Goal: Task Accomplishment & Management: Use online tool/utility

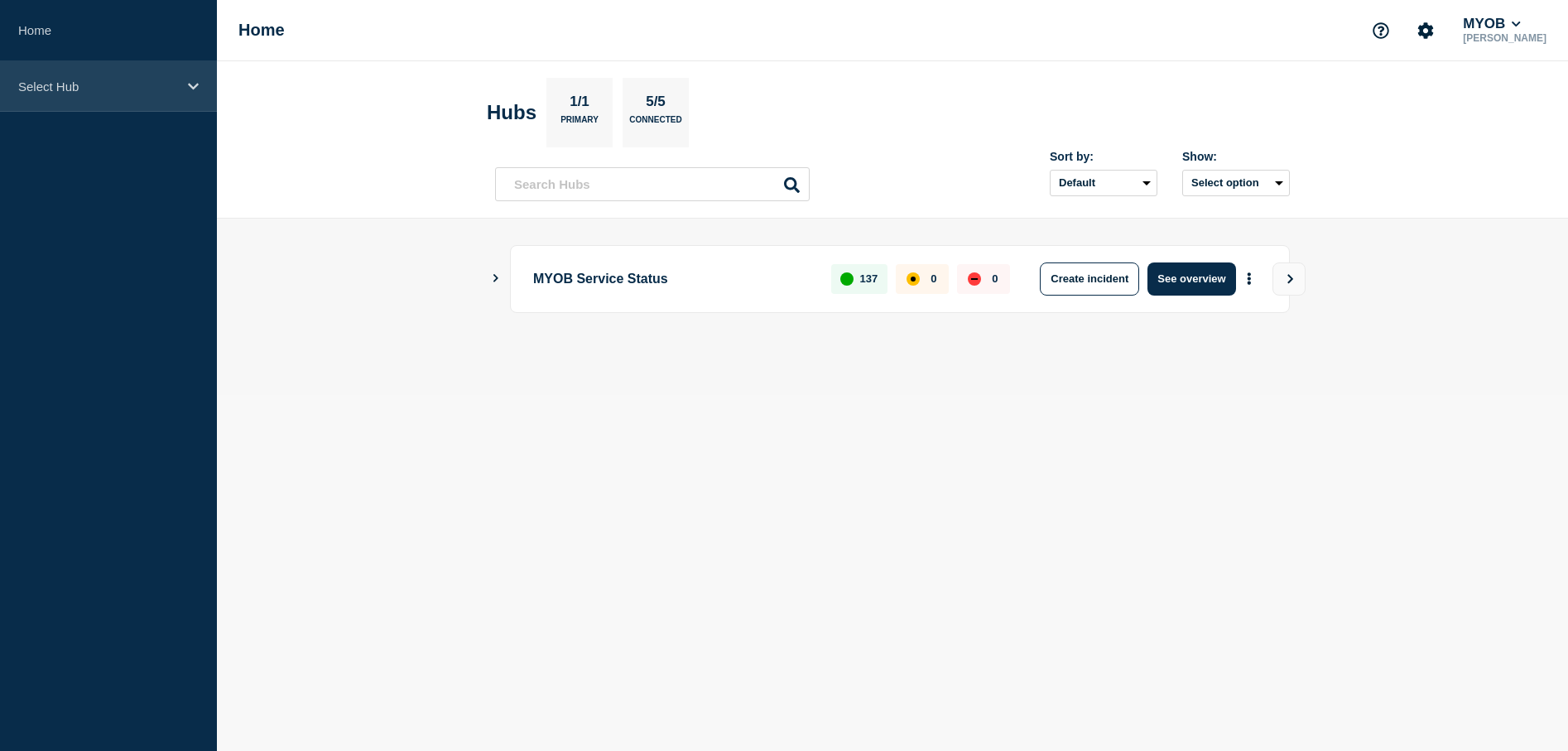
click at [194, 92] on icon at bounding box center [193, 86] width 11 height 13
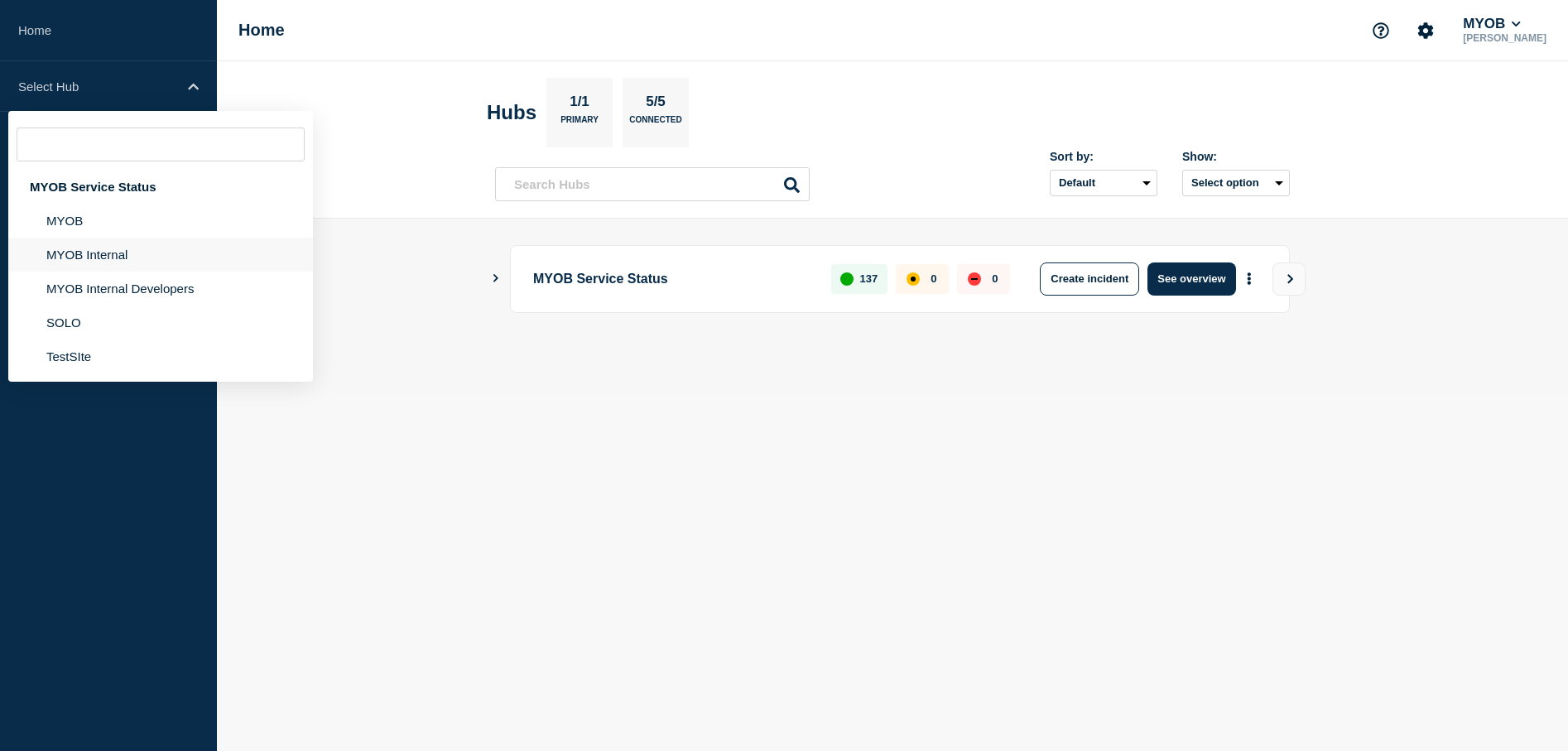
click at [116, 262] on li "MYOB Internal" at bounding box center [160, 255] width 305 height 34
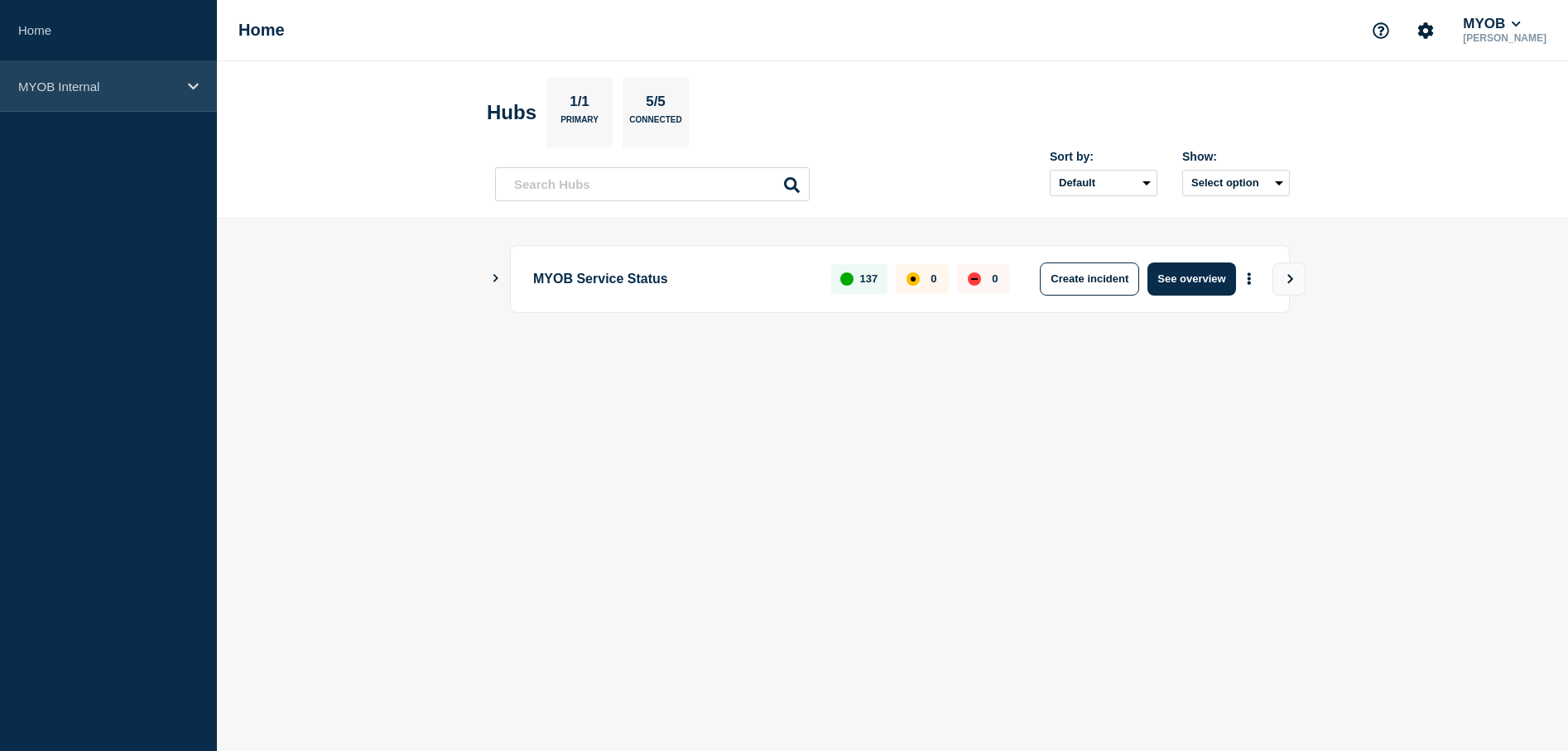
click at [104, 93] on div "MYOB Internal" at bounding box center [108, 86] width 217 height 51
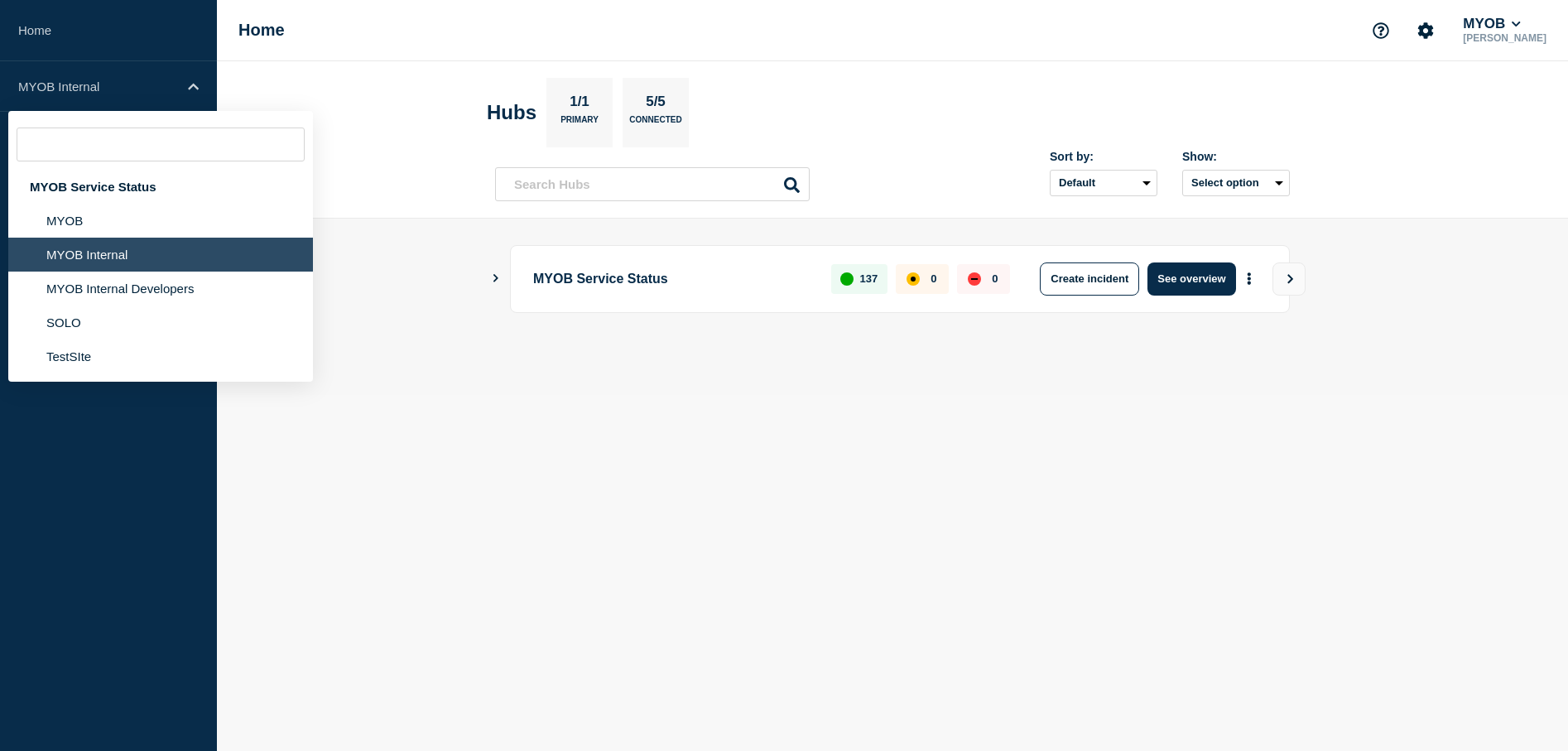
click at [106, 249] on li "MYOB Internal" at bounding box center [160, 255] width 305 height 34
click at [393, 224] on main "MYOB Service Status 137 0 0 Create incident See overview" at bounding box center [892, 306] width 1351 height 176
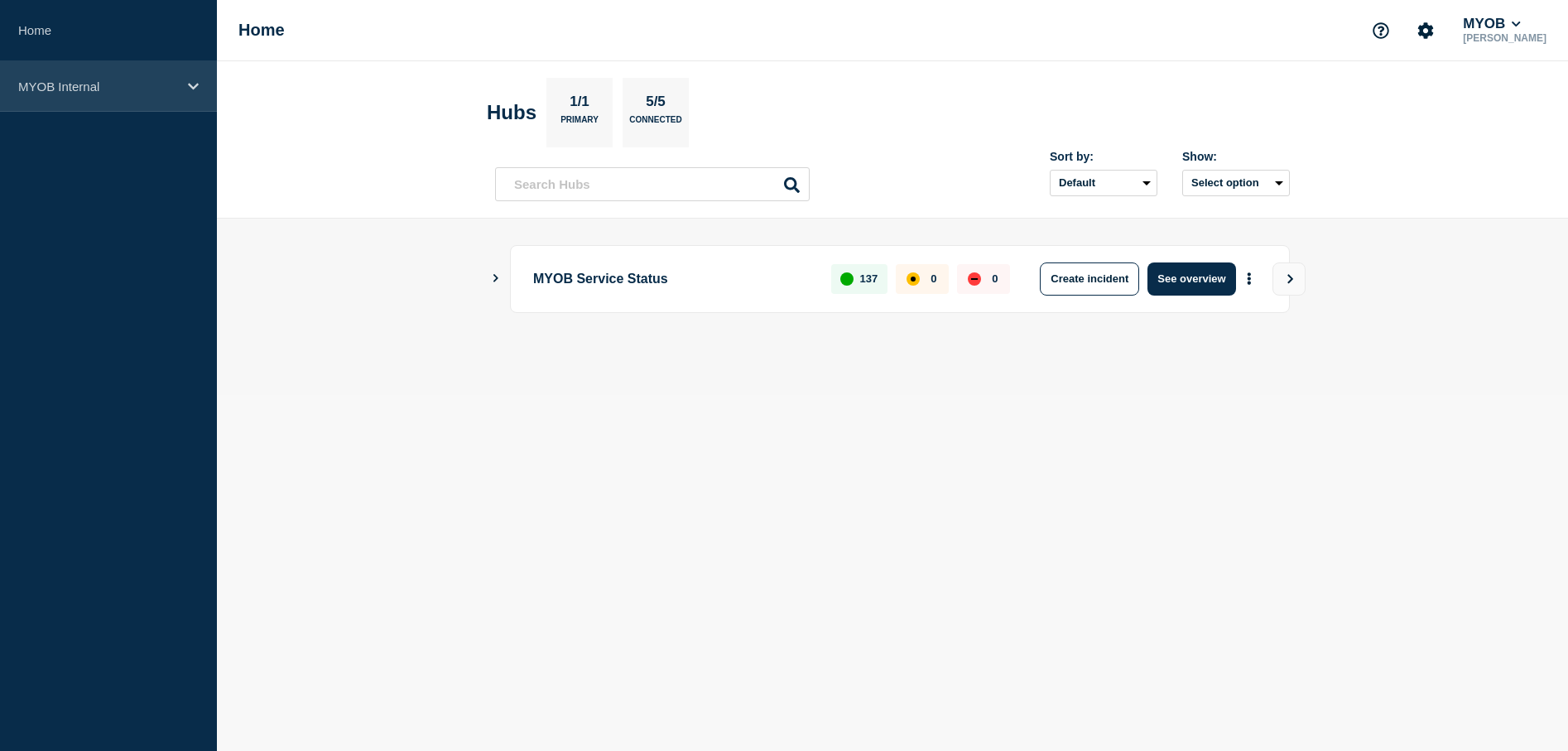
click at [193, 88] on icon at bounding box center [193, 86] width 11 height 7
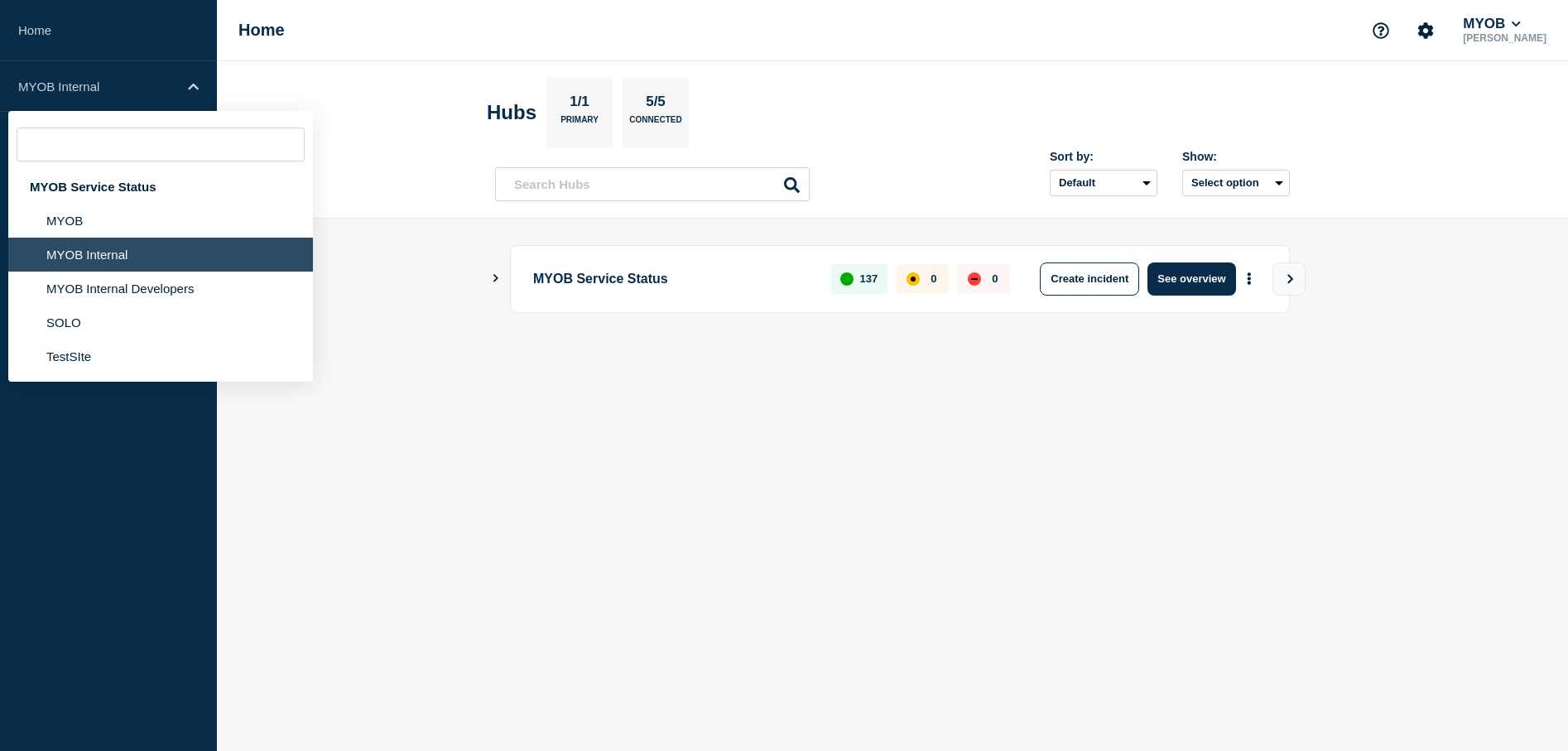
click at [144, 246] on li "MYOB Internal" at bounding box center [160, 255] width 305 height 34
click at [436, 247] on main "MYOB Service Status 137 0 0 Create incident See overview" at bounding box center [892, 306] width 1351 height 176
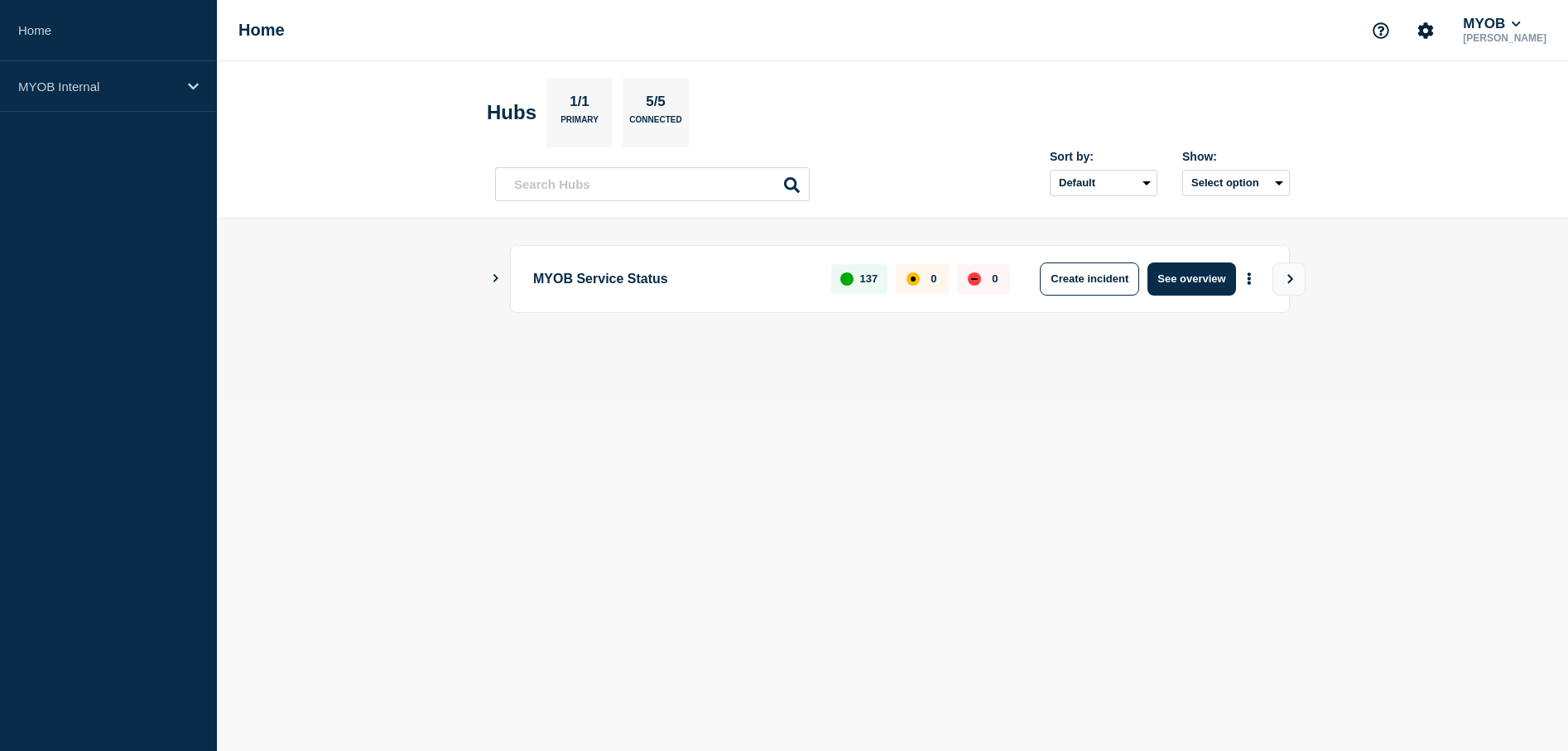
click at [494, 280] on icon "Show Connected Hubs" at bounding box center [495, 278] width 11 height 8
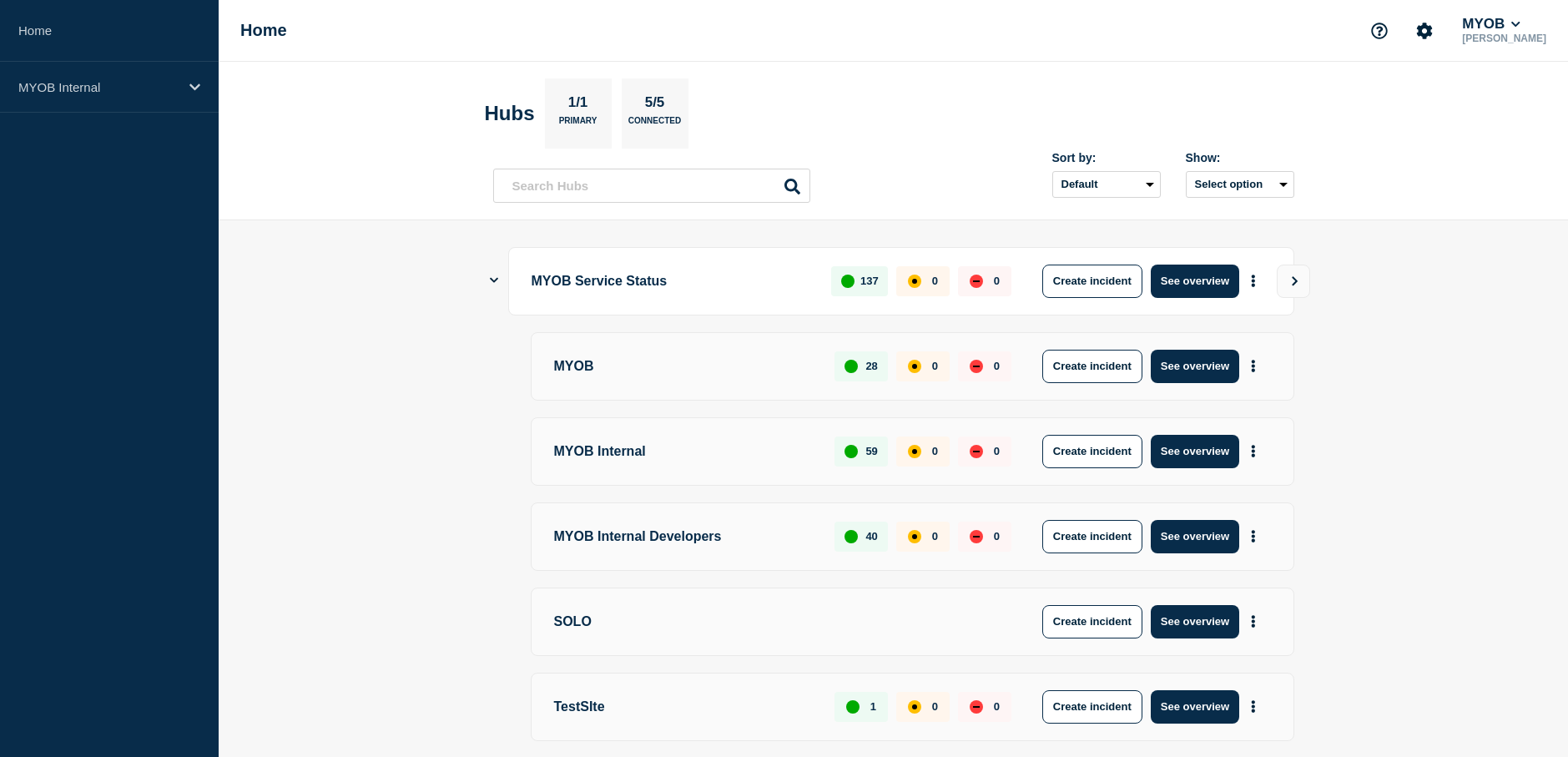
click at [490, 277] on icon "Show Connected Hubs" at bounding box center [494, 279] width 8 height 11
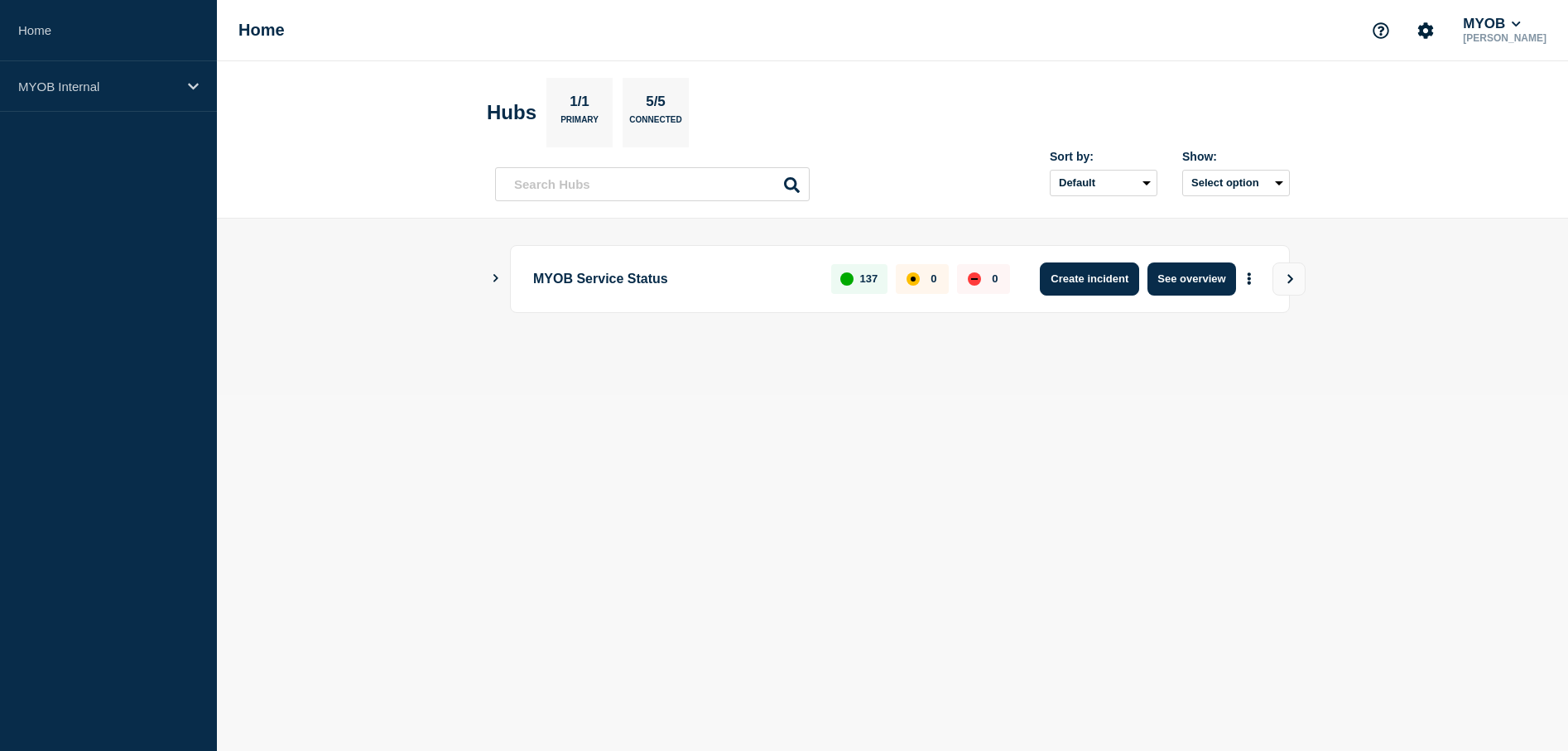
click at [1125, 276] on button "Create incident" at bounding box center [1089, 279] width 99 height 33
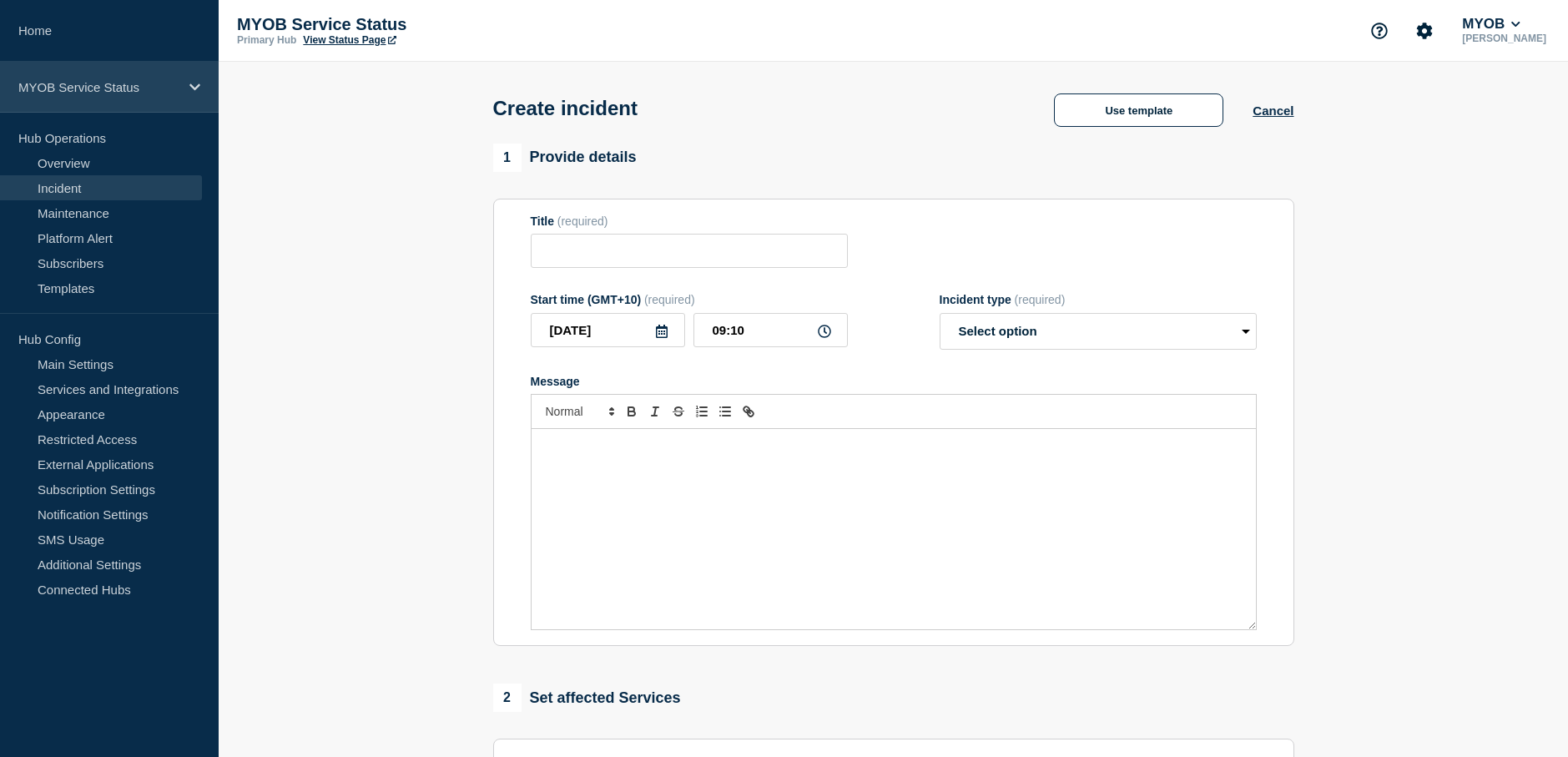
click at [196, 85] on icon at bounding box center [194, 87] width 11 height 13
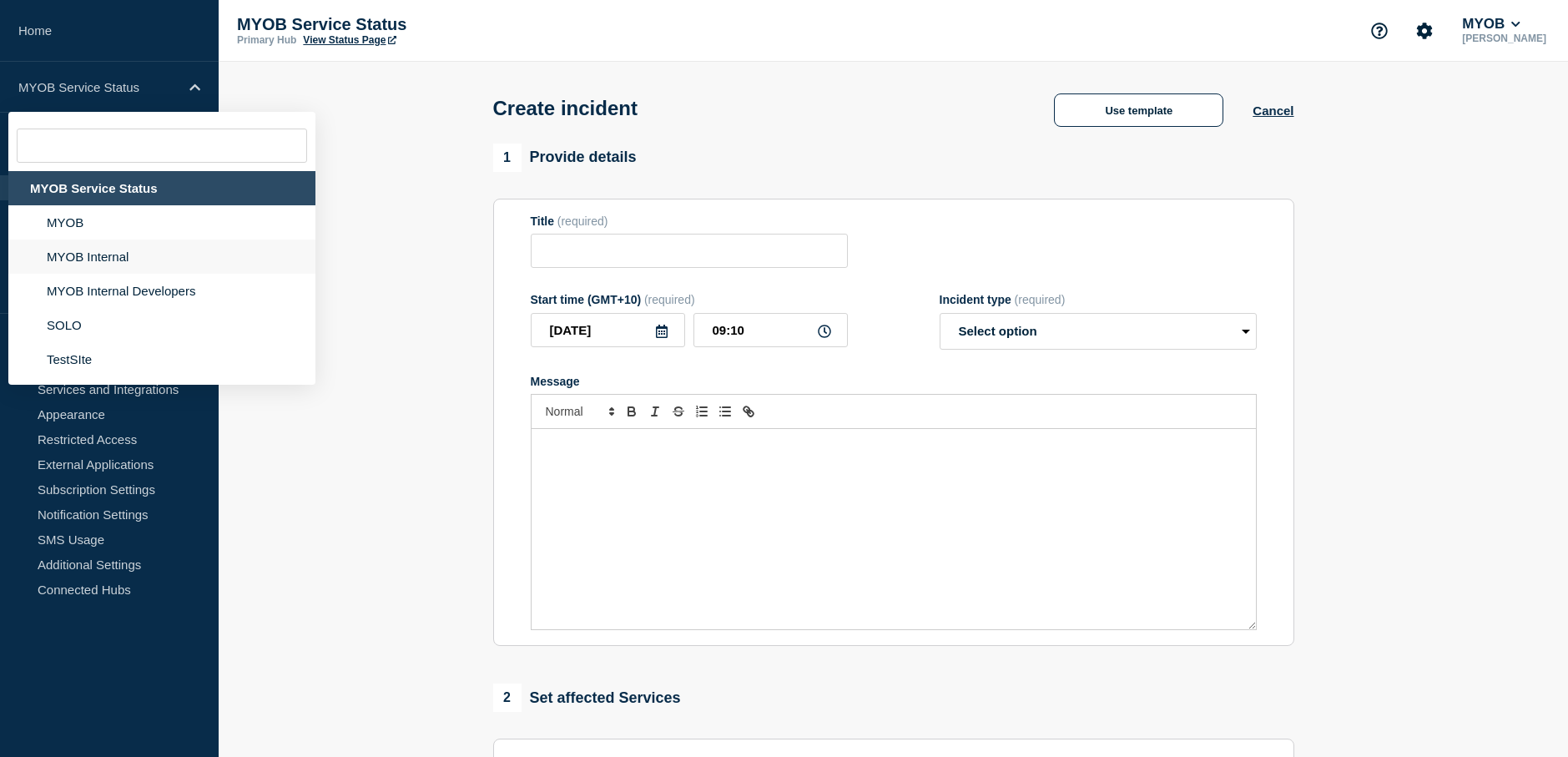
click at [140, 253] on li "MYOB Internal" at bounding box center [162, 257] width 307 height 34
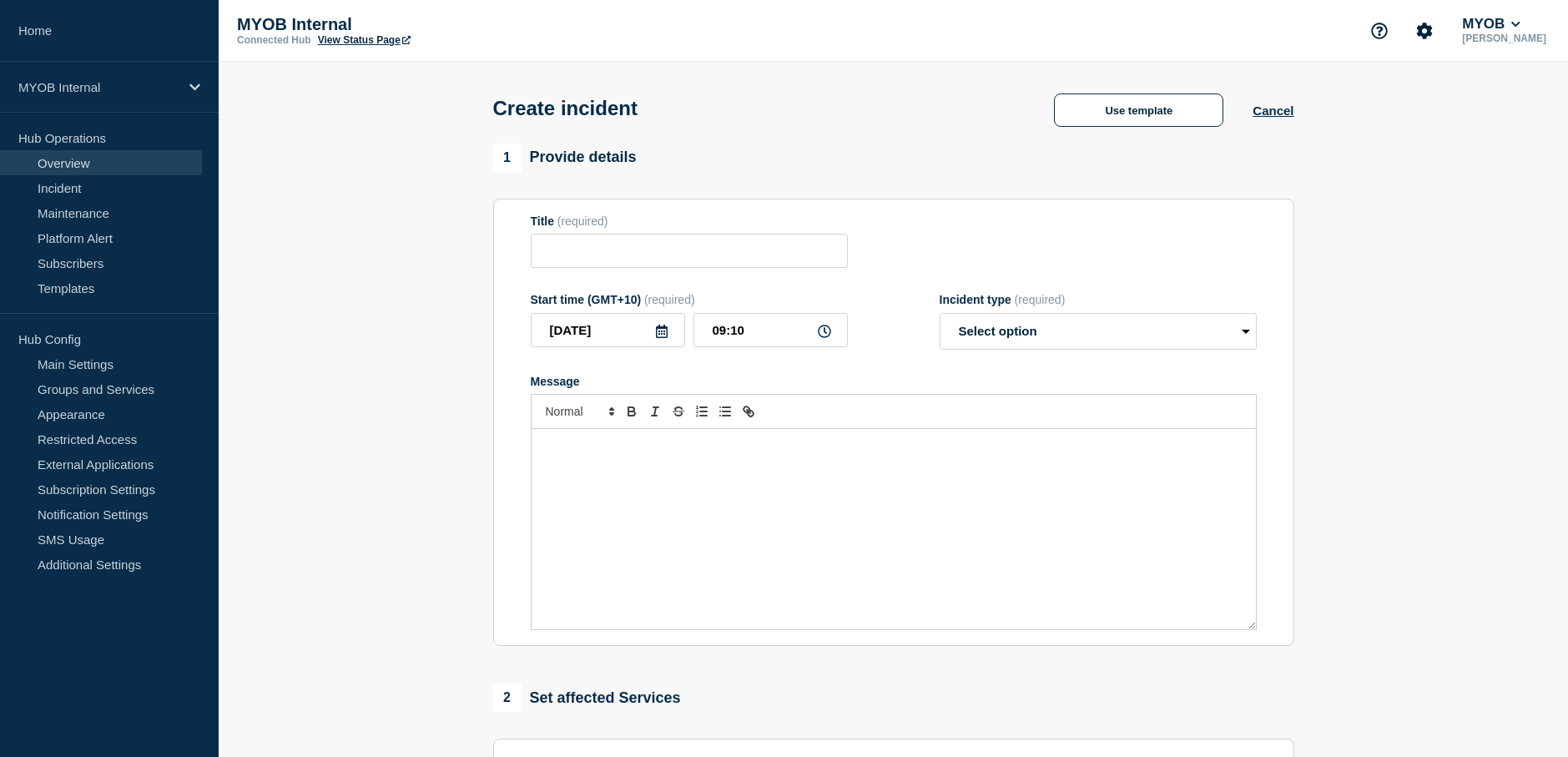
click at [78, 161] on link "Overview" at bounding box center [101, 163] width 202 height 25
click at [1286, 112] on button "Cancel" at bounding box center [1273, 110] width 41 height 14
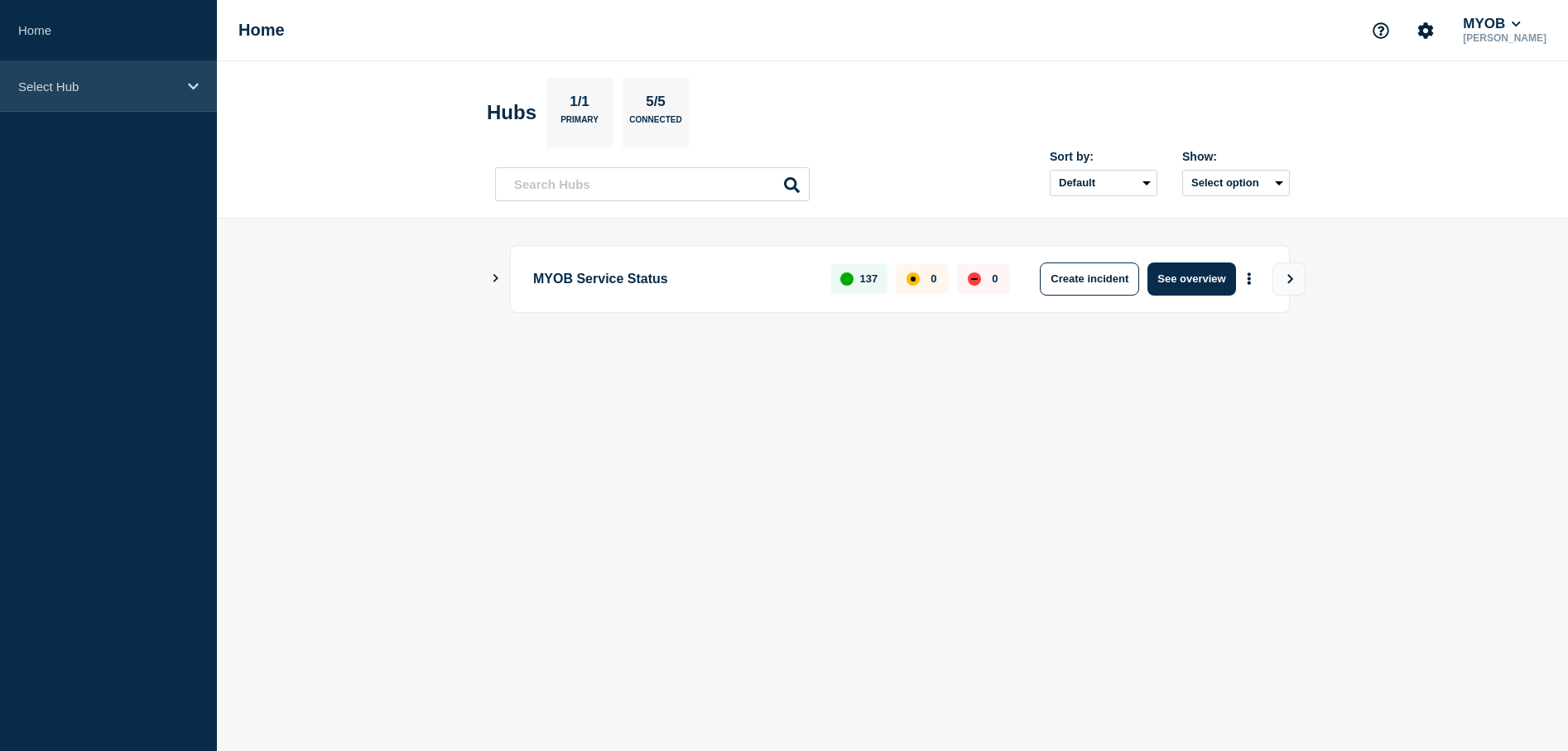
click at [145, 91] on p "Select Hub" at bounding box center [98, 86] width 159 height 14
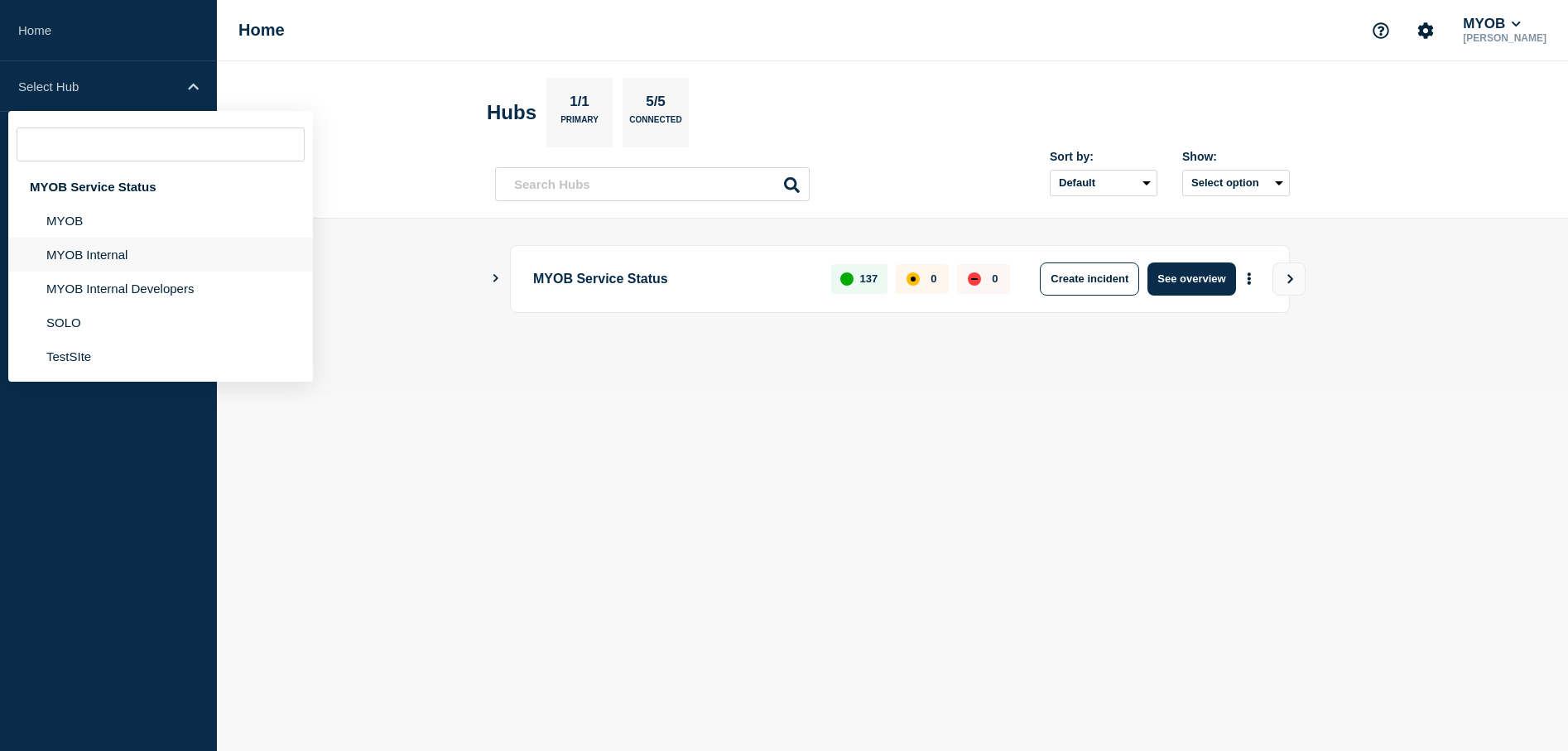
click at [123, 249] on li "MYOB Internal" at bounding box center [160, 255] width 305 height 34
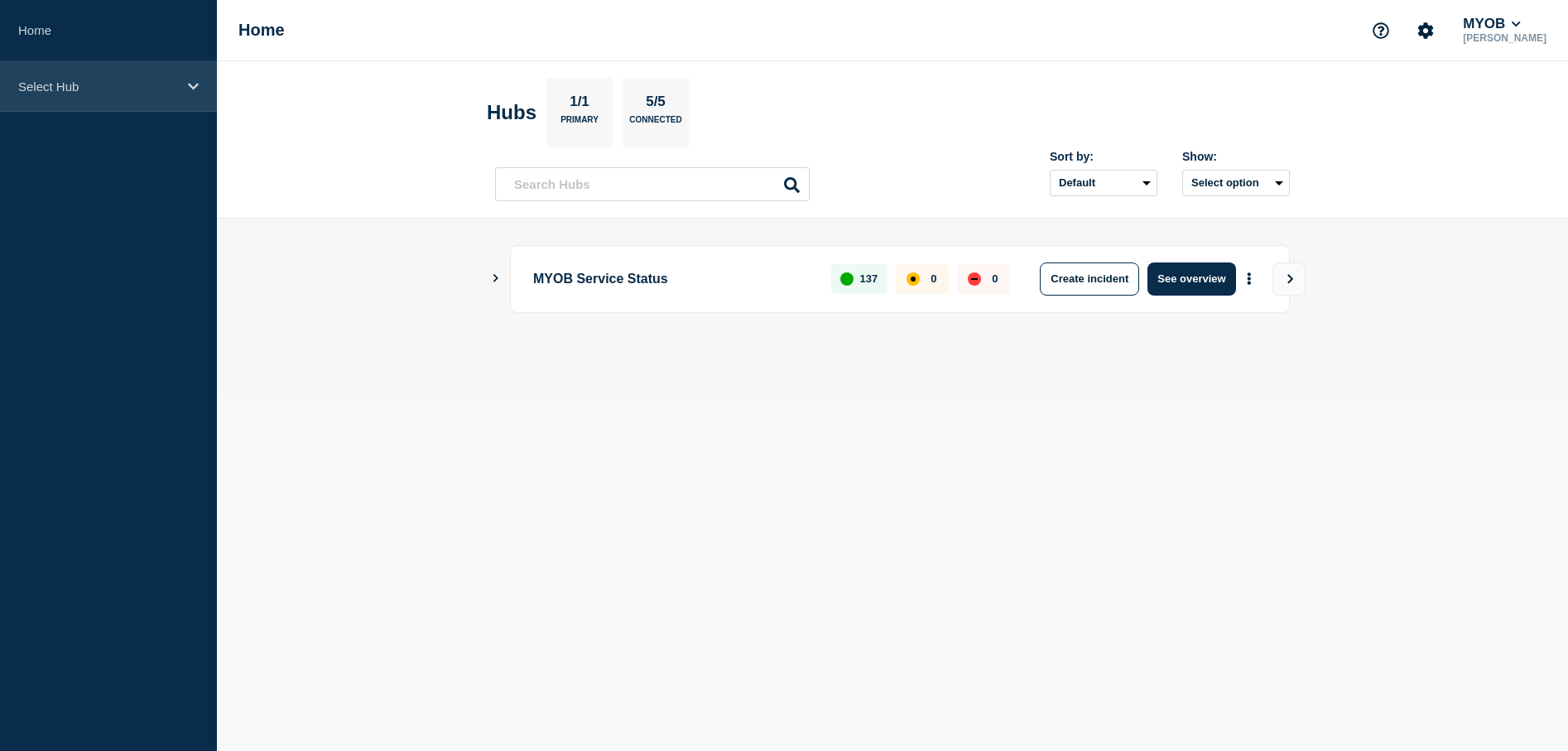
click at [200, 87] on div "Select Hub" at bounding box center [108, 86] width 217 height 51
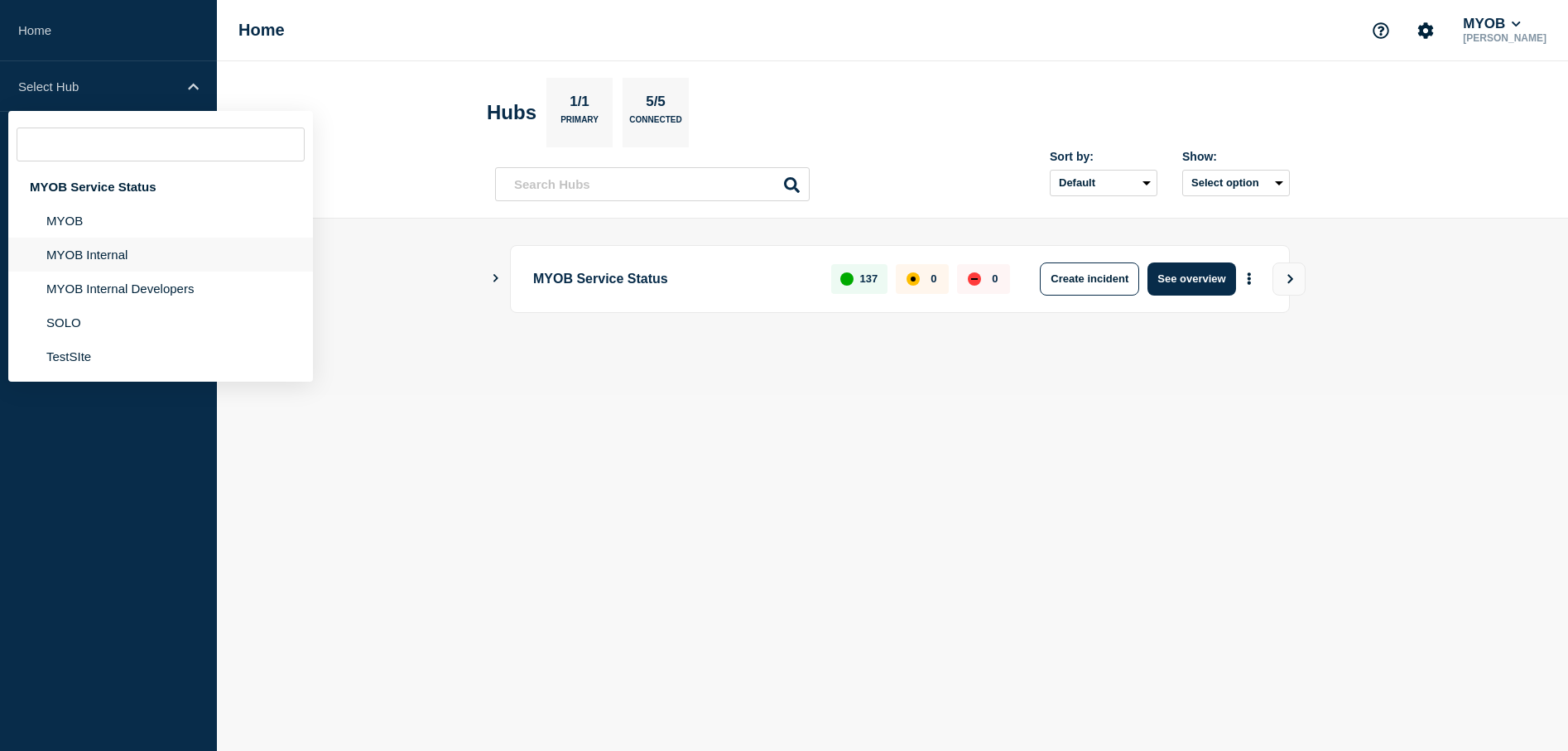
click at [133, 255] on li "MYOB Internal" at bounding box center [160, 255] width 305 height 34
